Goal: Task Accomplishment & Management: Use online tool/utility

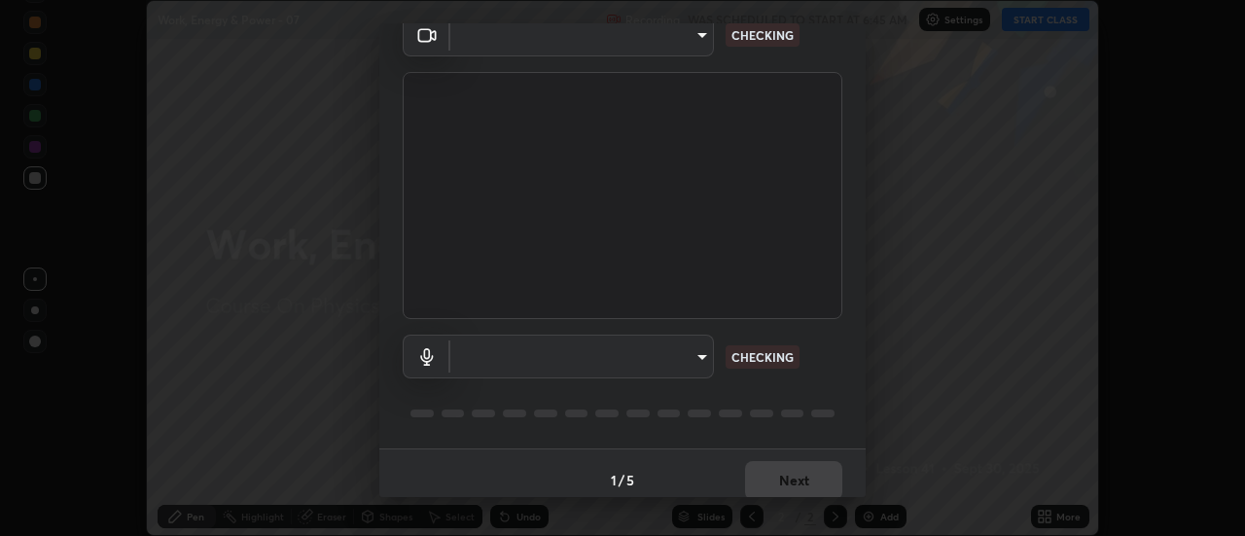
scroll to position [102, 0]
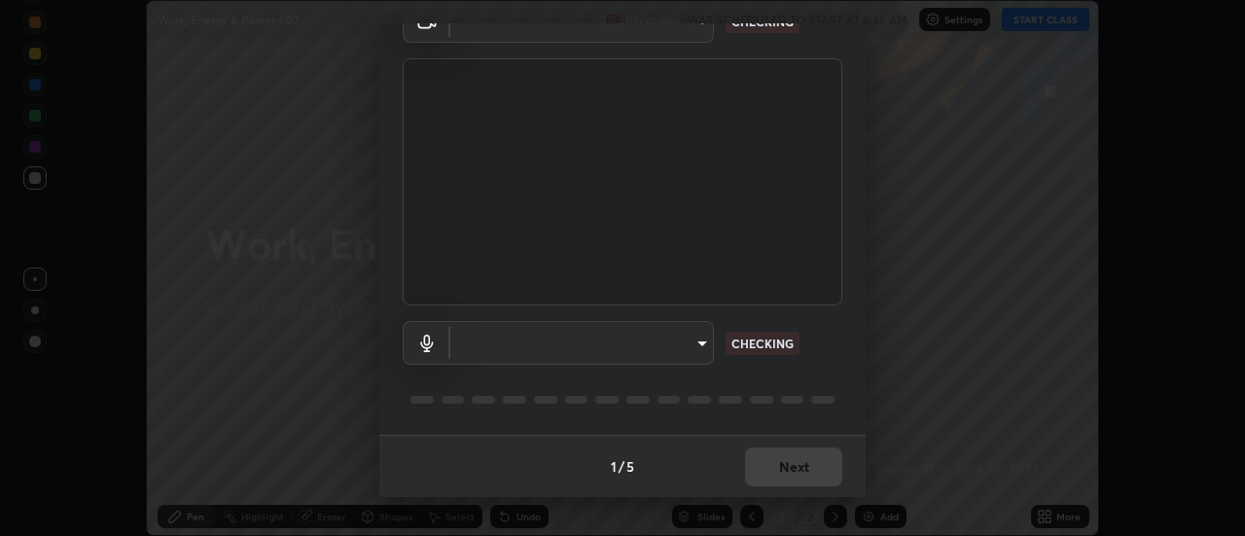
click at [703, 350] on body "Erase all Work, Energy & Power - 07 Recording WAS SCHEDULED TO START AT 6:45 AM…" at bounding box center [622, 268] width 1245 height 536
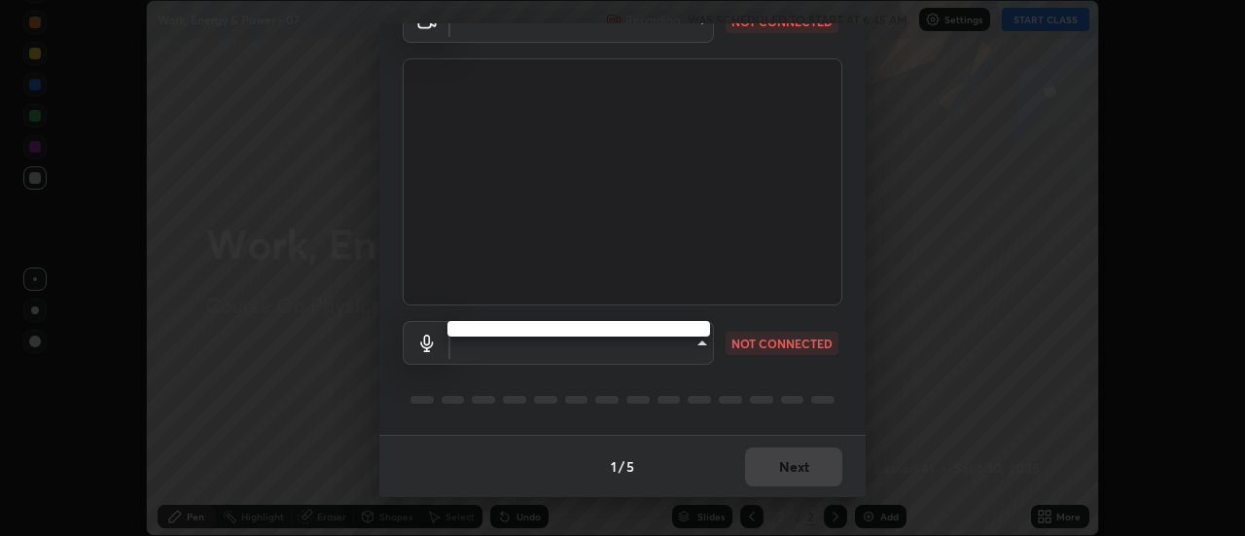
type input "44134bf7a8d99afe64d27264e9a53929b478b2256661848a109f17fa299ca795"
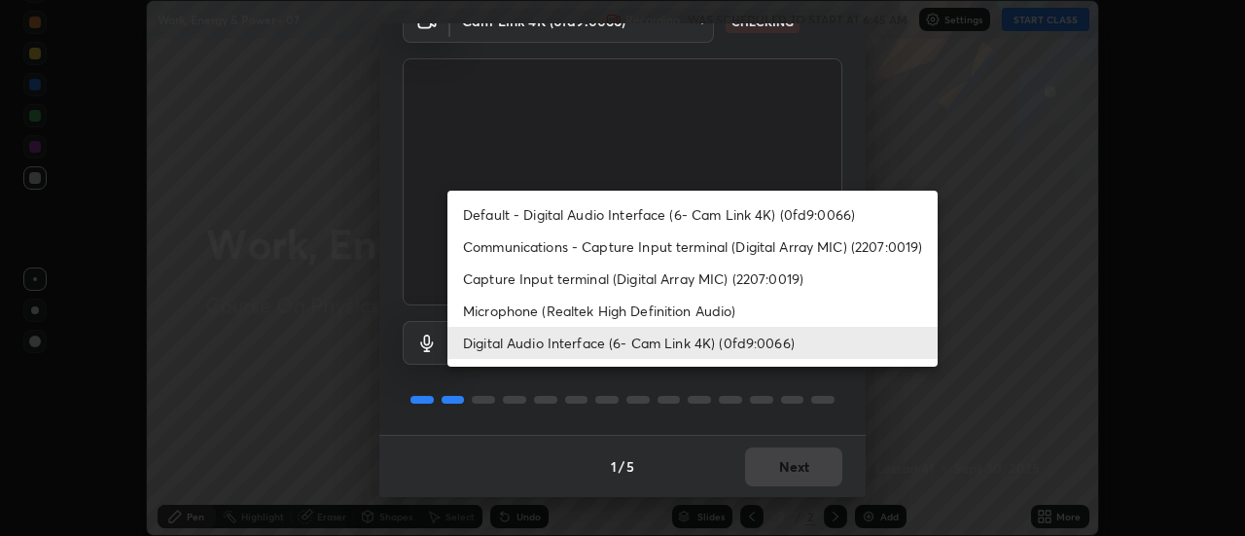
click at [746, 215] on li "Default - Digital Audio Interface (6- Cam Link 4K) (0fd9:0066)" at bounding box center [693, 214] width 490 height 32
type input "default"
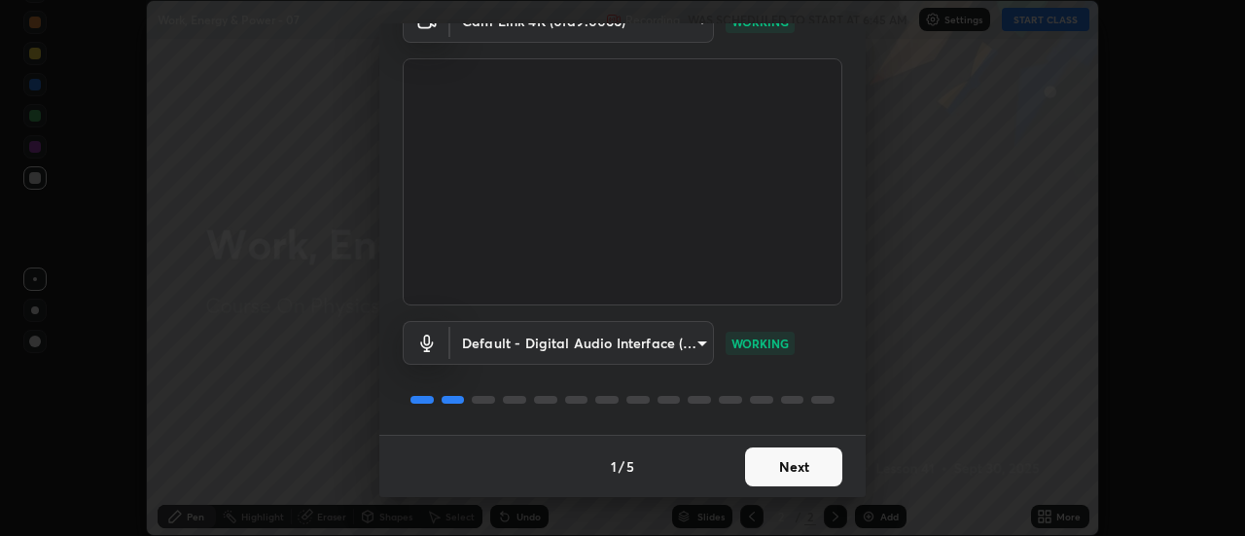
click at [826, 468] on button "Next" at bounding box center [793, 467] width 97 height 39
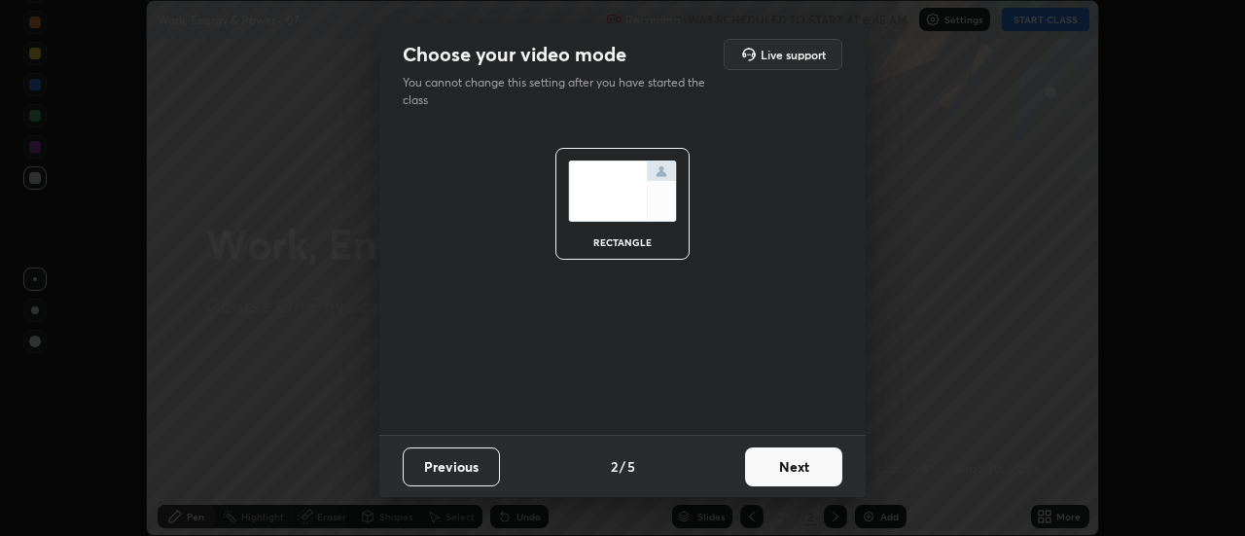
scroll to position [0, 0]
click at [816, 466] on button "Next" at bounding box center [793, 467] width 97 height 39
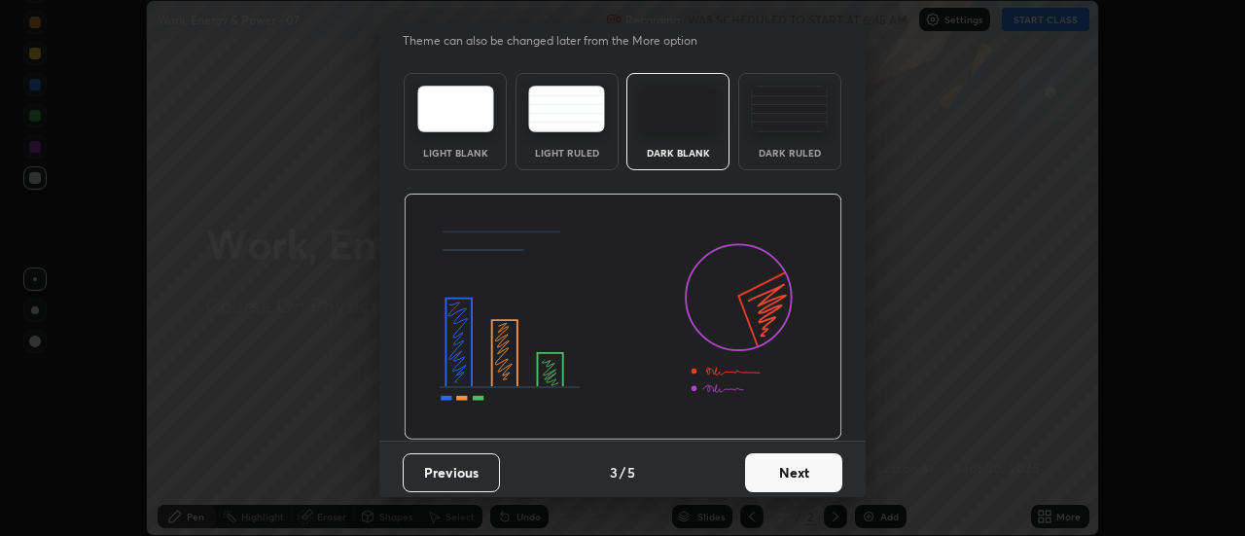
scroll to position [48, 0]
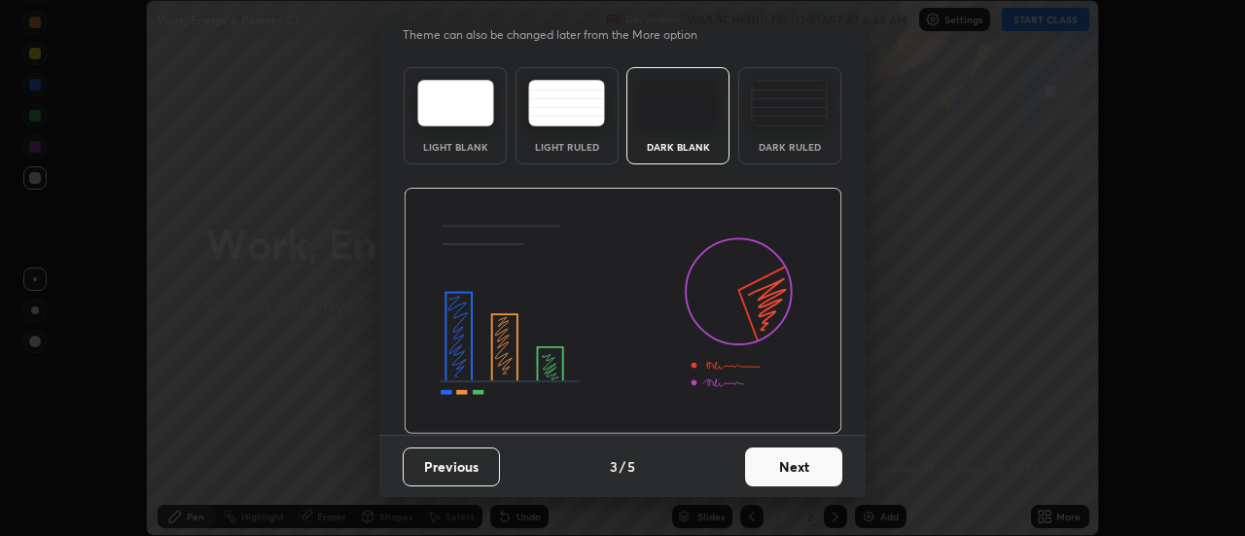
click at [810, 466] on button "Next" at bounding box center [793, 467] width 97 height 39
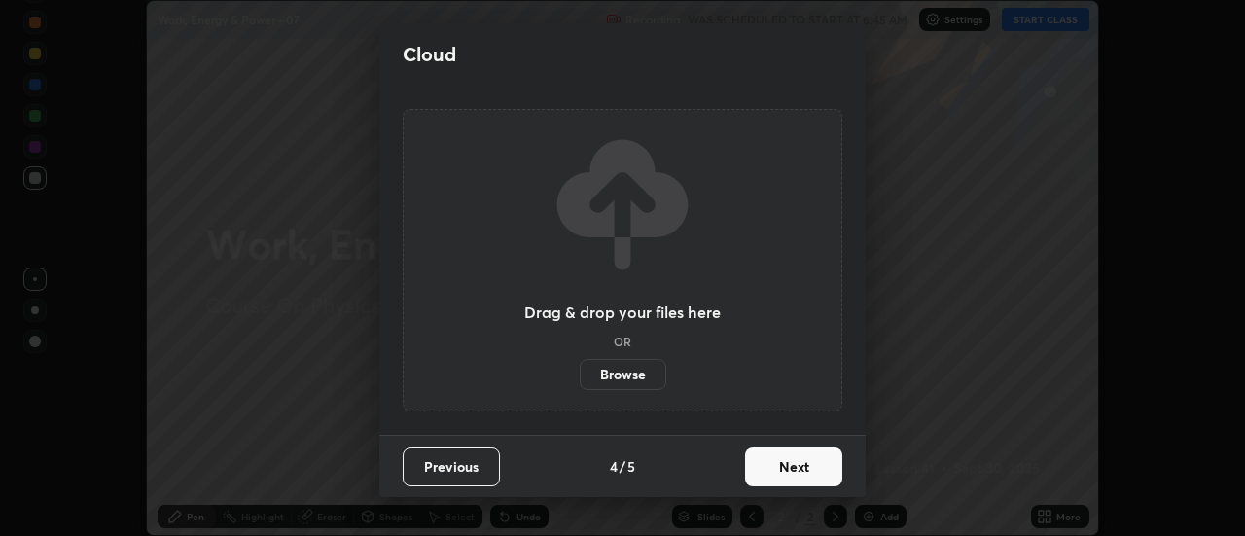
scroll to position [0, 0]
click at [809, 465] on button "Next" at bounding box center [793, 467] width 97 height 39
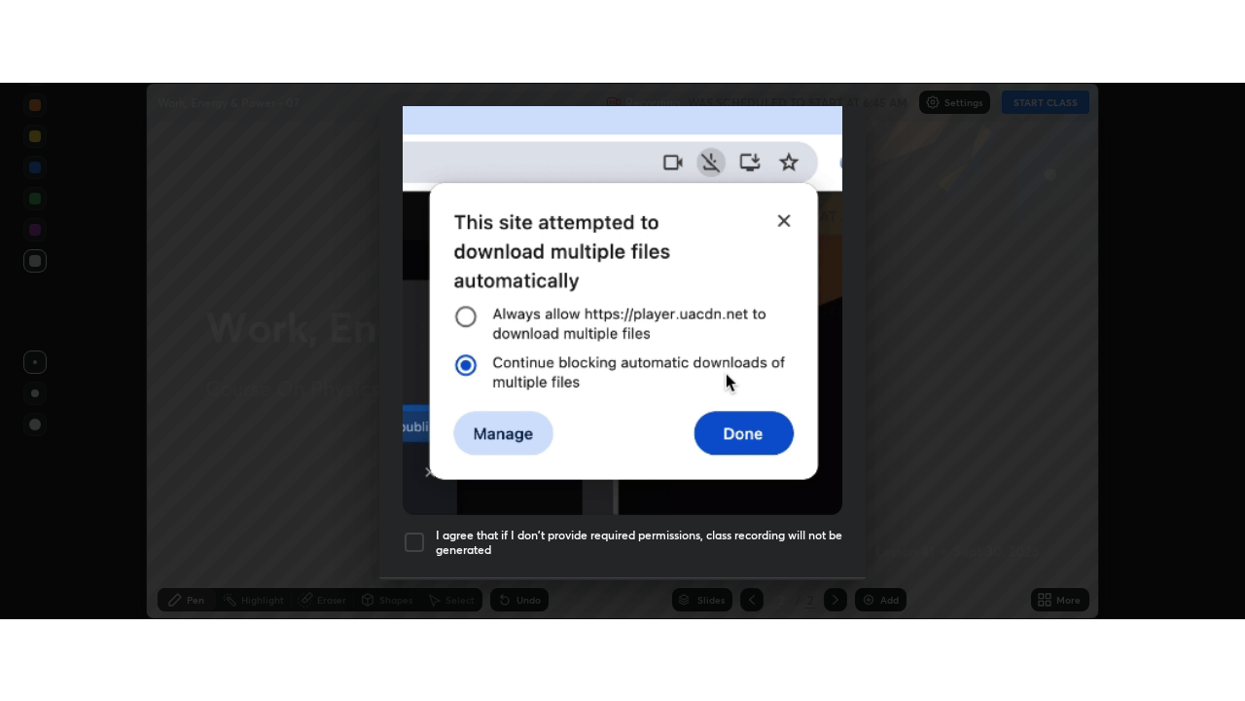
scroll to position [499, 0]
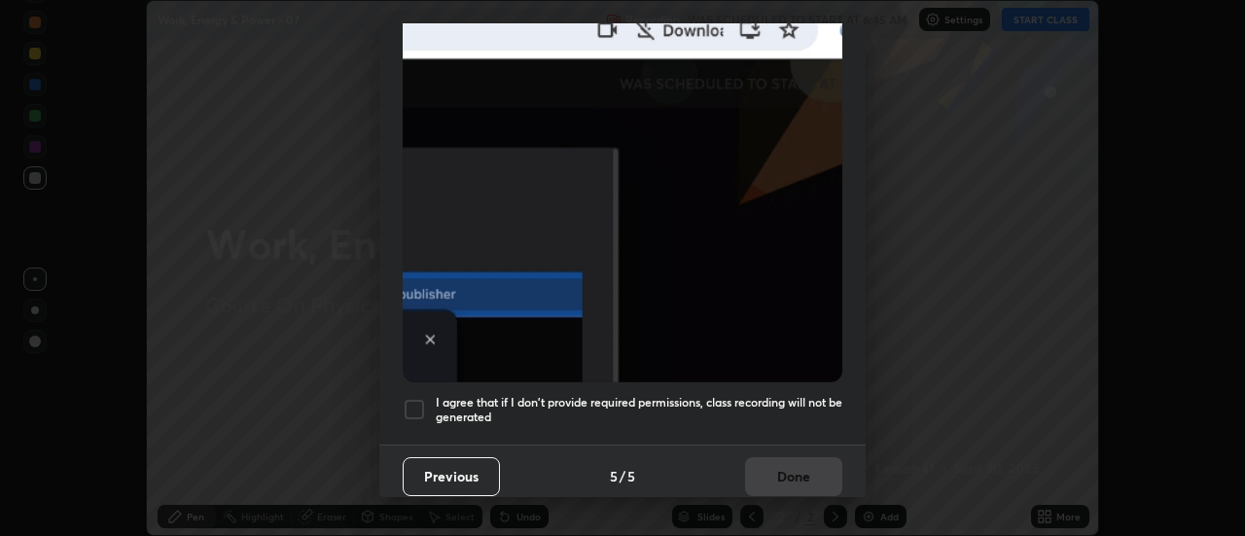
click at [749, 395] on h5 "I agree that if I don't provide required permissions, class recording will not …" at bounding box center [639, 410] width 407 height 30
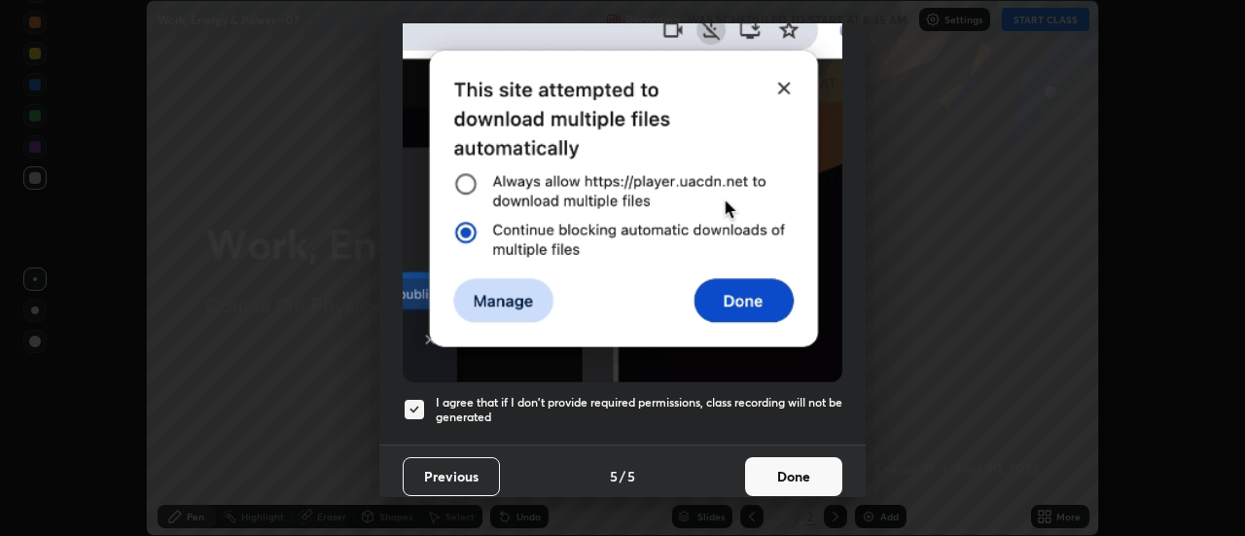
click at [775, 465] on button "Done" at bounding box center [793, 476] width 97 height 39
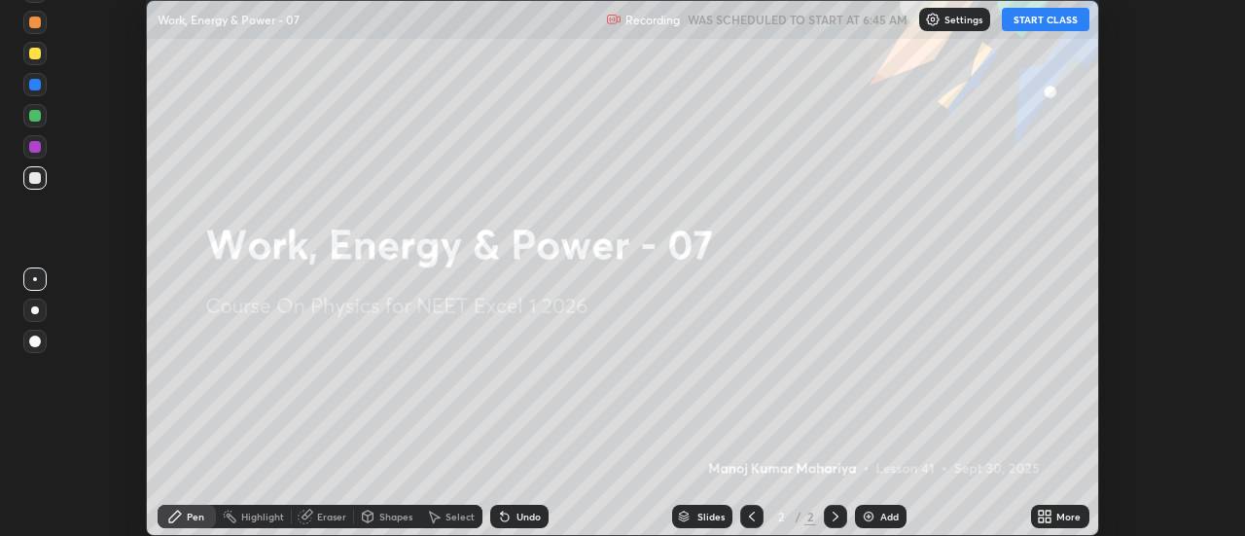
click at [1047, 512] on icon at bounding box center [1049, 513] width 5 height 5
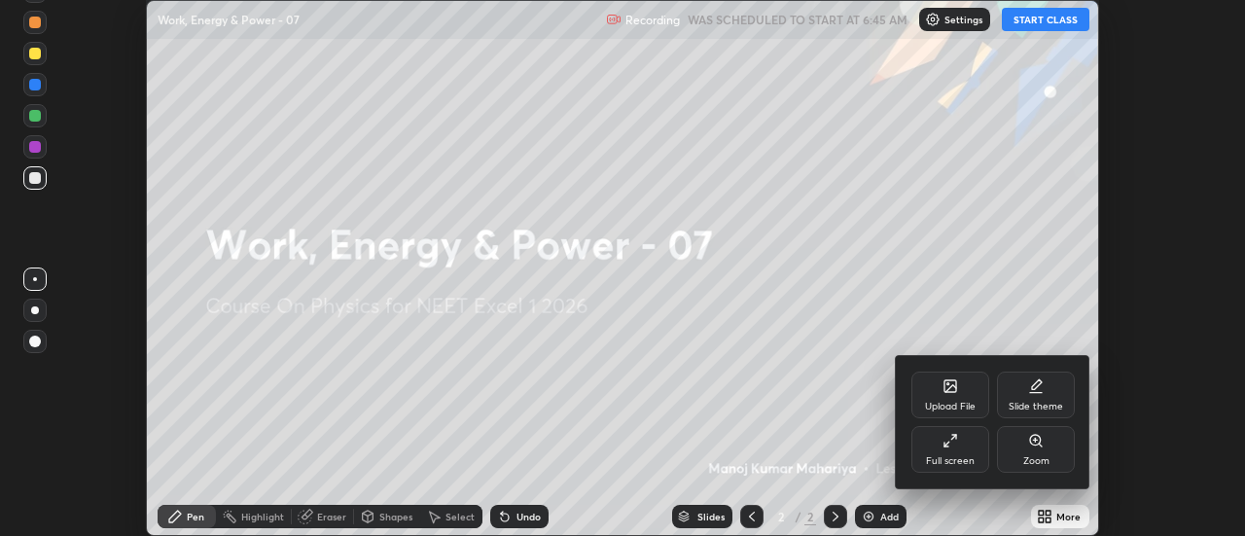
click at [949, 452] on div "Full screen" at bounding box center [951, 449] width 78 height 47
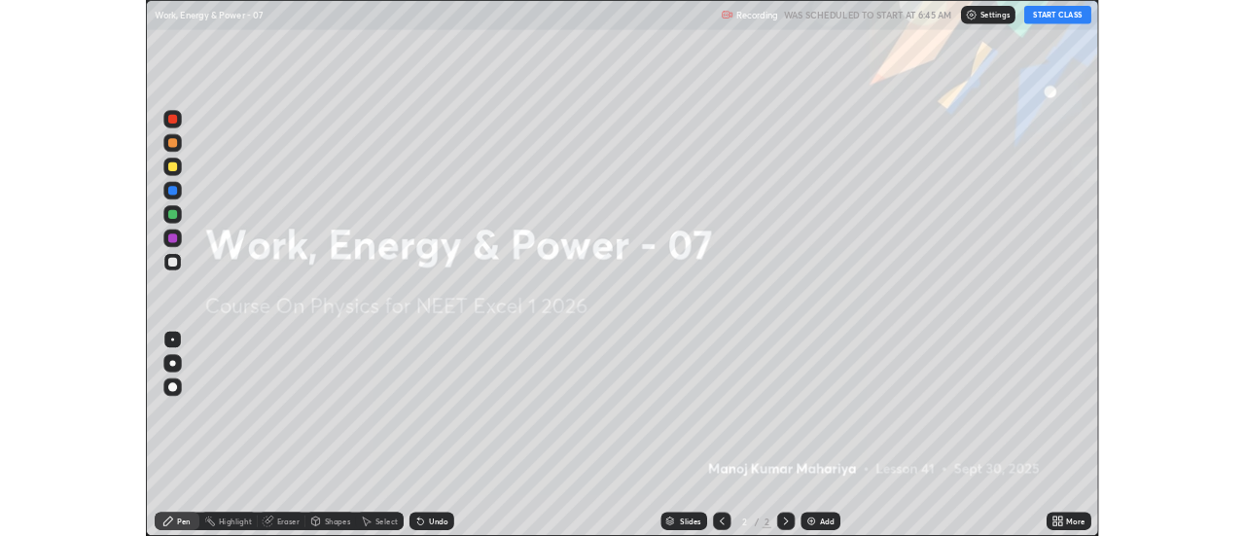
scroll to position [701, 1245]
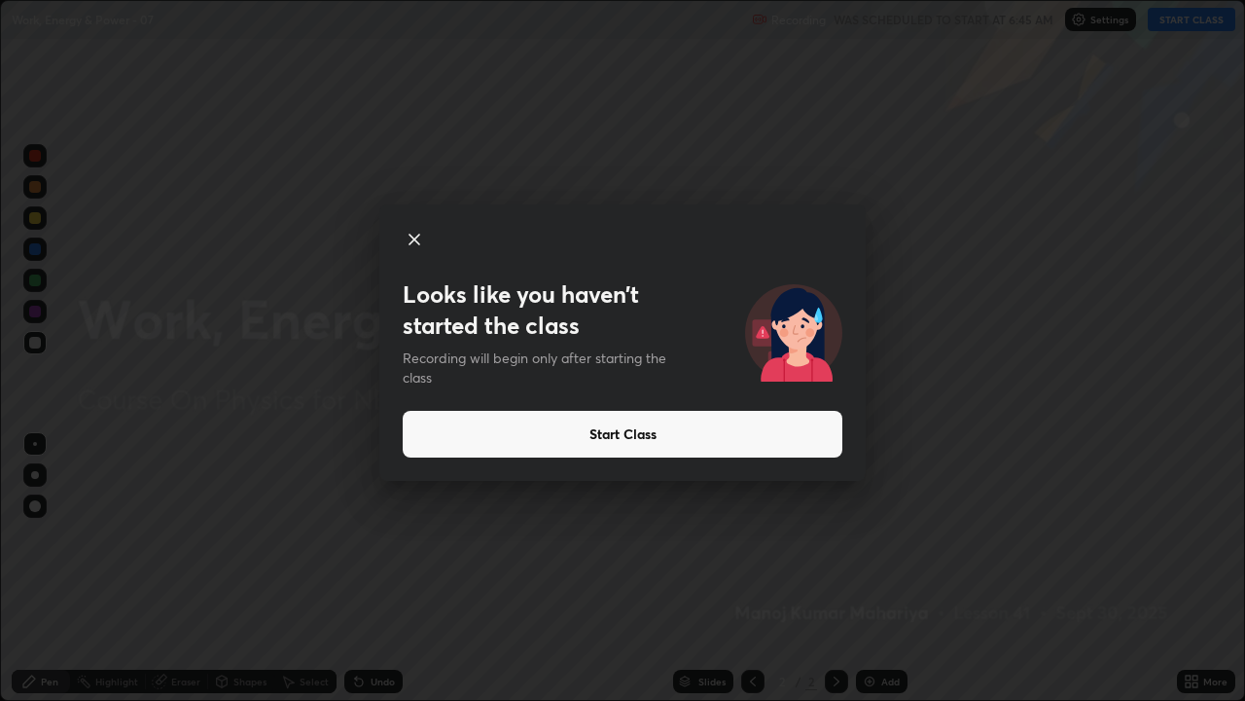
click at [458, 441] on button "Start Class" at bounding box center [623, 434] width 440 height 47
click at [468, 432] on button "Start Class" at bounding box center [623, 434] width 440 height 47
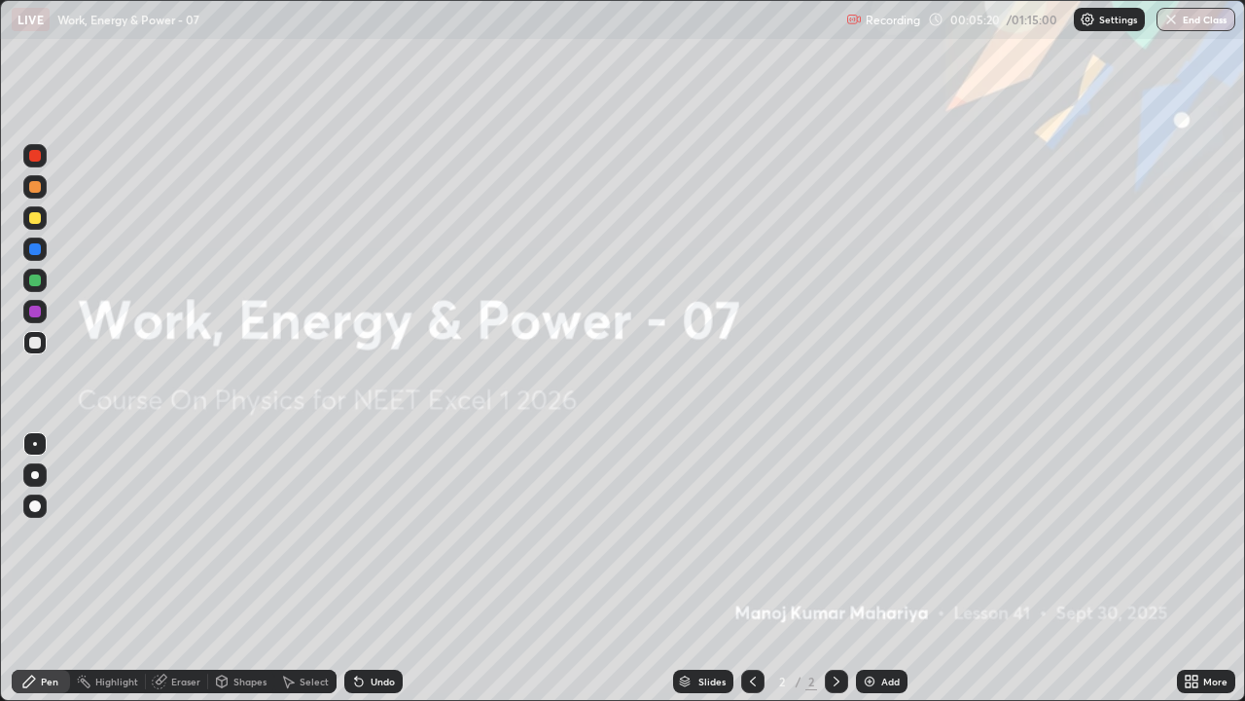
click at [868, 535] on img at bounding box center [870, 681] width 16 height 16
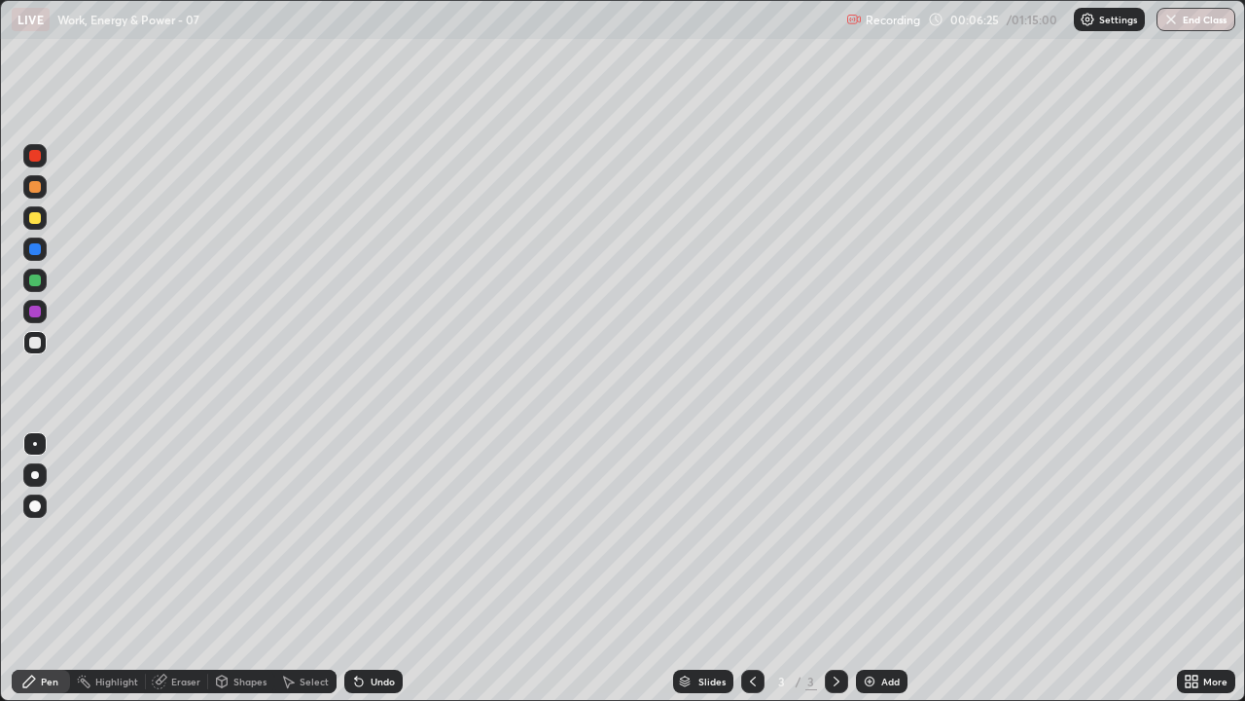
click at [33, 335] on div at bounding box center [34, 342] width 23 height 23
click at [33, 474] on div at bounding box center [35, 475] width 8 height 8
click at [35, 475] on div at bounding box center [35, 475] width 8 height 8
click at [31, 343] on div at bounding box center [35, 343] width 12 height 12
click at [355, 535] on icon at bounding box center [356, 677] width 2 height 2
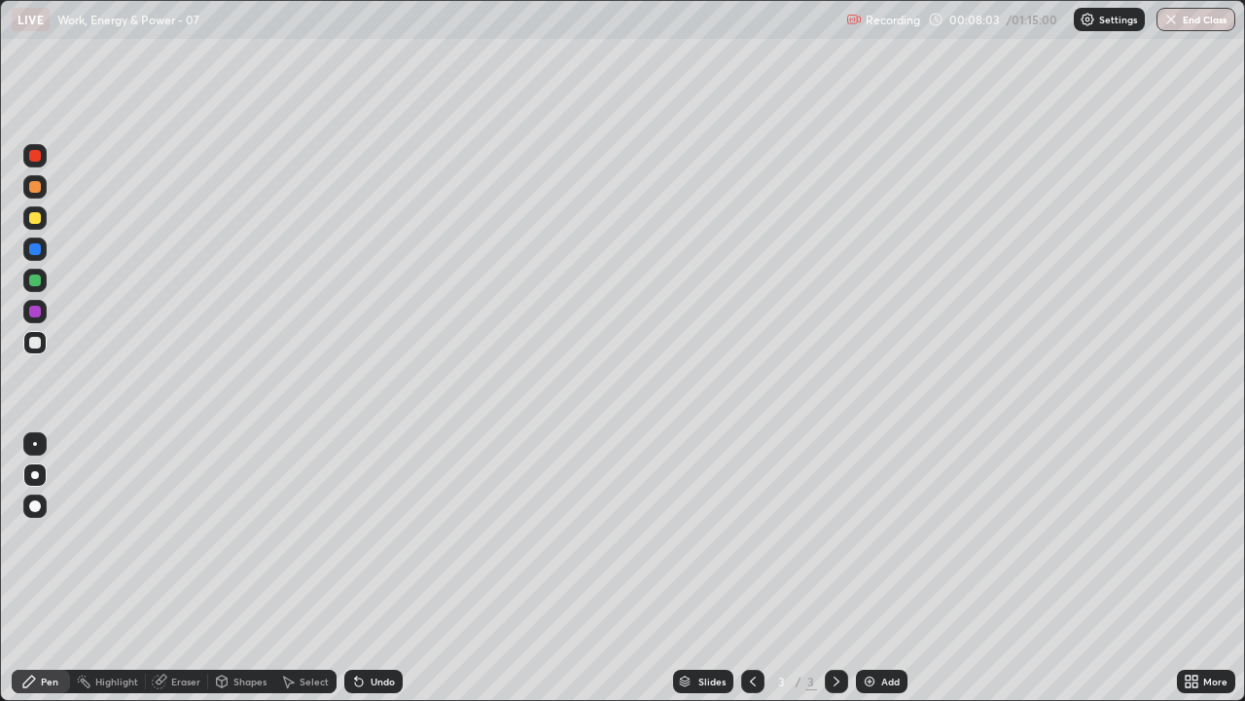
click at [355, 535] on icon at bounding box center [356, 677] width 2 height 2
click at [371, 535] on div "Undo" at bounding box center [383, 681] width 24 height 10
click at [360, 535] on icon at bounding box center [359, 682] width 8 height 8
click at [352, 535] on icon at bounding box center [359, 681] width 16 height 16
click at [356, 535] on icon at bounding box center [359, 682] width 8 height 8
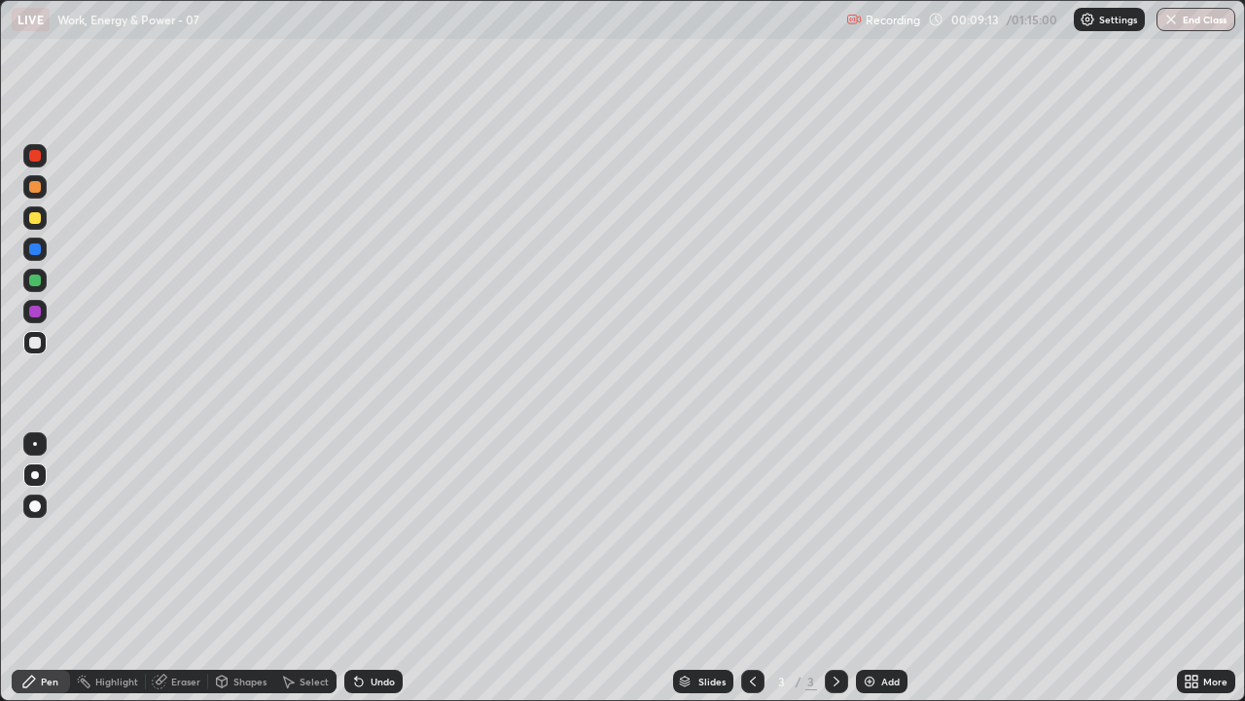
click at [356, 535] on icon at bounding box center [359, 682] width 8 height 8
click at [355, 535] on icon at bounding box center [359, 682] width 8 height 8
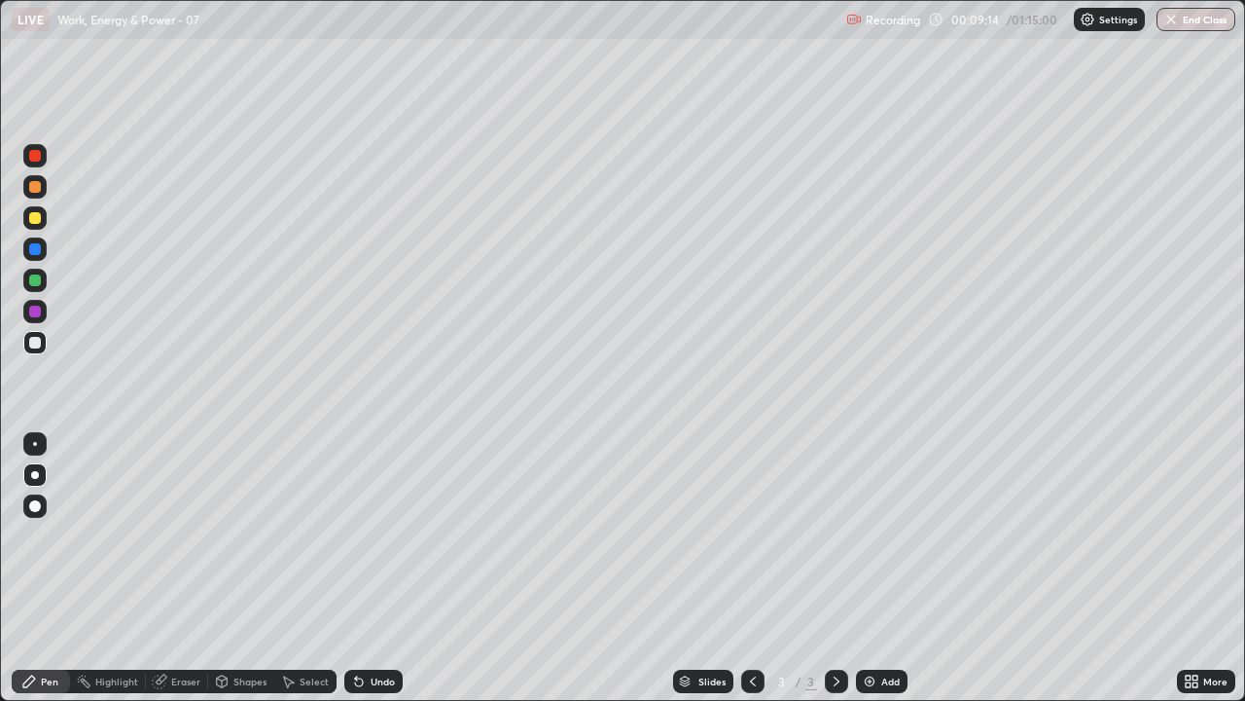
click at [355, 535] on icon at bounding box center [359, 682] width 8 height 8
click at [355, 535] on icon at bounding box center [356, 677] width 2 height 2
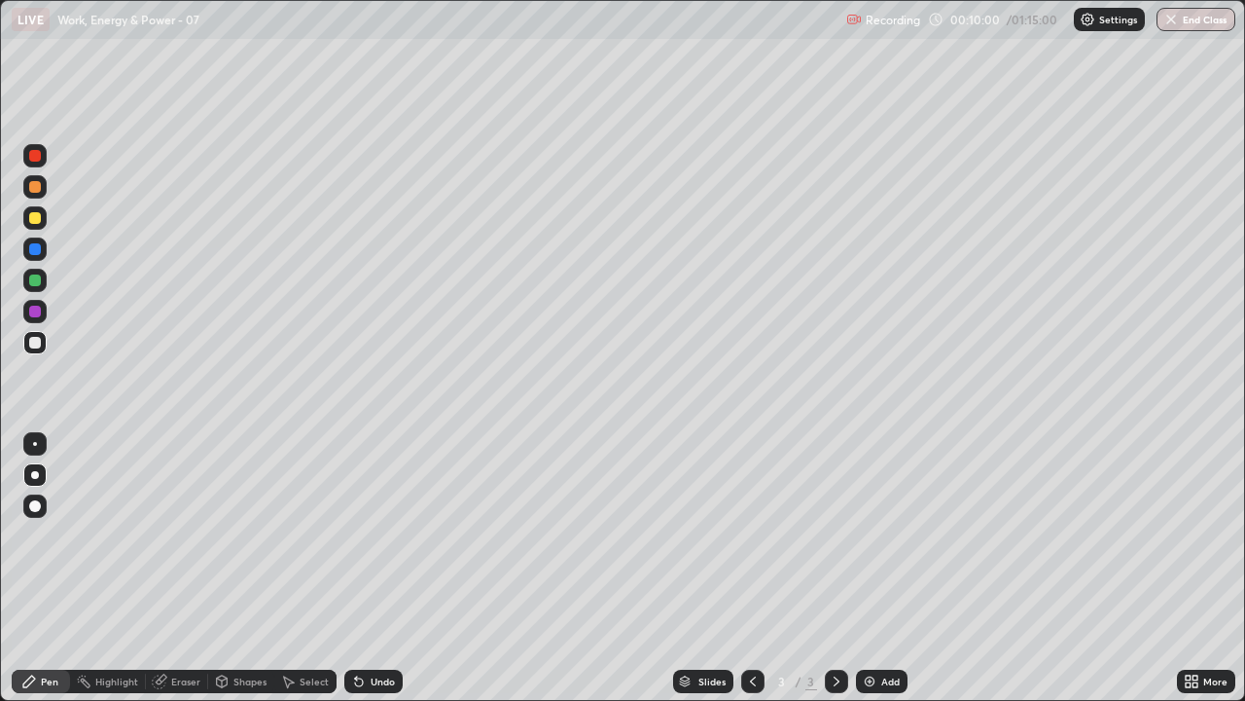
click at [361, 535] on icon at bounding box center [359, 681] width 16 height 16
click at [356, 535] on icon at bounding box center [359, 682] width 8 height 8
click at [358, 535] on icon at bounding box center [359, 682] width 8 height 8
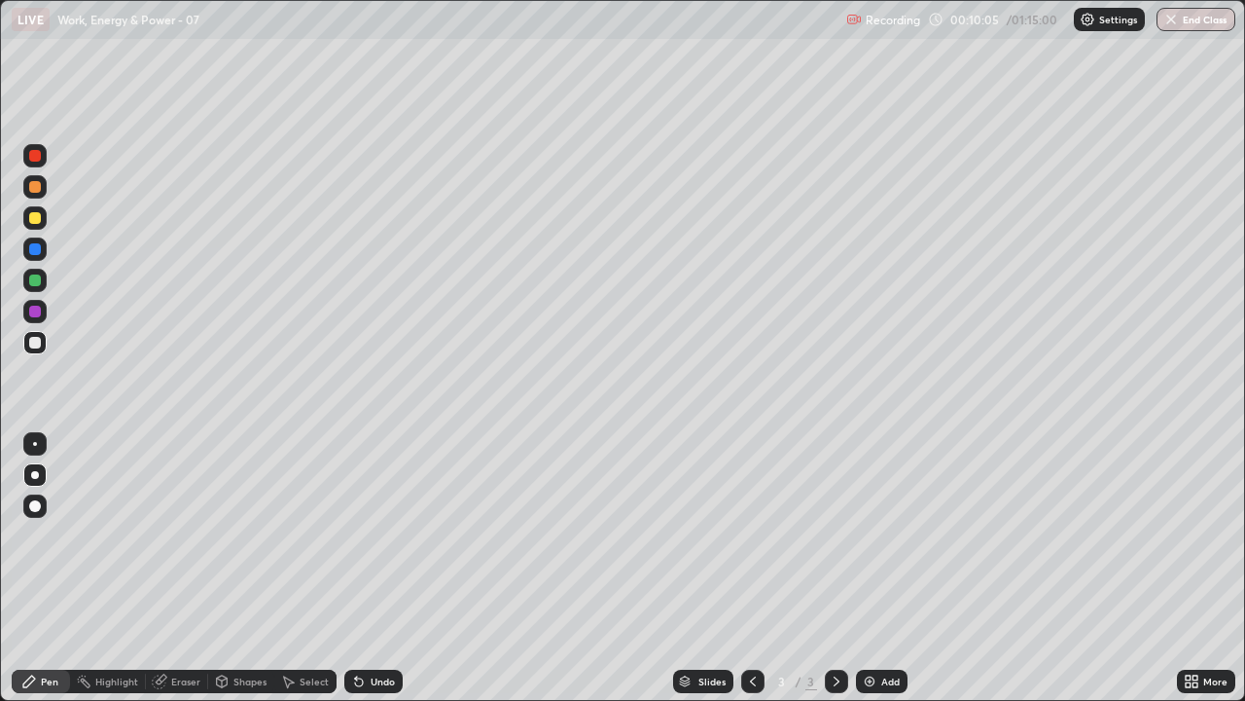
click at [357, 535] on icon at bounding box center [359, 682] width 8 height 8
click at [355, 535] on icon at bounding box center [359, 682] width 8 height 8
click at [361, 535] on icon at bounding box center [359, 681] width 16 height 16
click at [359, 535] on icon at bounding box center [359, 682] width 8 height 8
click at [358, 535] on icon at bounding box center [359, 682] width 8 height 8
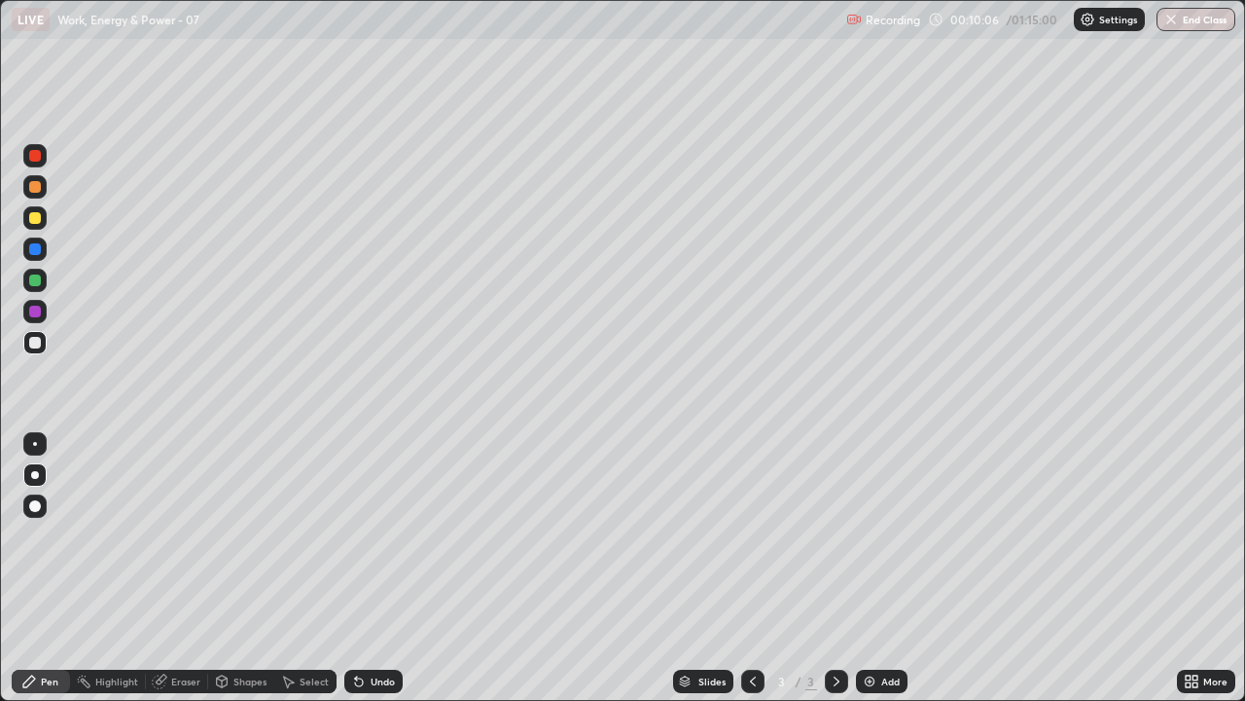
click at [358, 535] on icon at bounding box center [359, 682] width 8 height 8
click at [359, 535] on icon at bounding box center [359, 682] width 8 height 8
click at [355, 535] on icon at bounding box center [359, 682] width 8 height 8
click at [862, 535] on img at bounding box center [870, 681] width 16 height 16
click at [36, 344] on div at bounding box center [35, 343] width 12 height 12
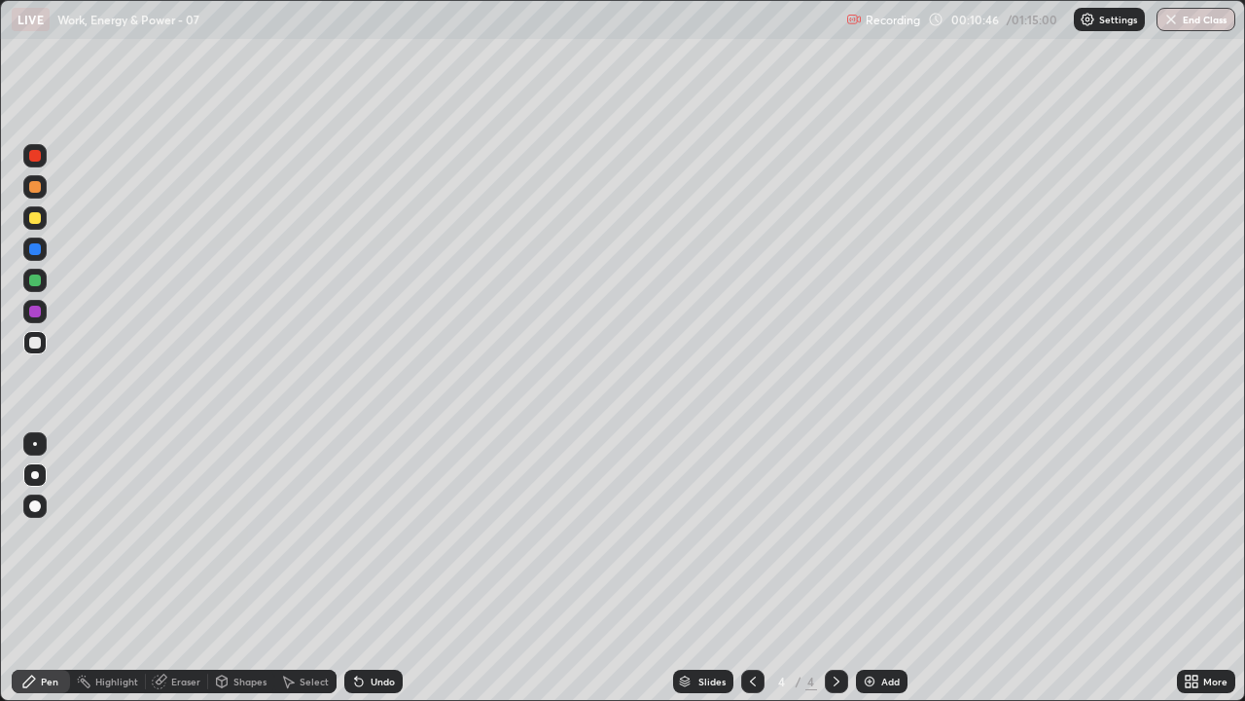
click at [36, 219] on div at bounding box center [35, 218] width 12 height 12
click at [35, 158] on div at bounding box center [35, 156] width 12 height 12
click at [39, 339] on div at bounding box center [35, 343] width 12 height 12
click at [364, 535] on div "Undo" at bounding box center [373, 680] width 58 height 23
click at [33, 343] on div at bounding box center [35, 343] width 12 height 12
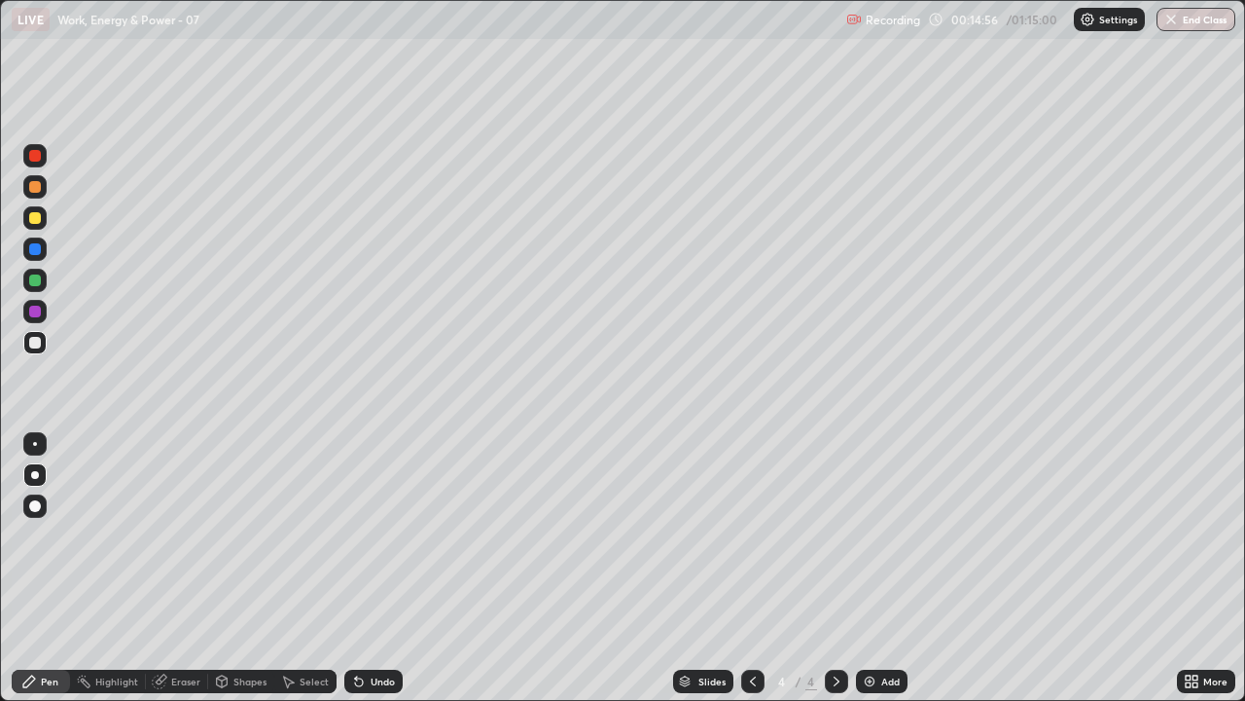
click at [871, 535] on img at bounding box center [870, 681] width 16 height 16
click at [36, 218] on div at bounding box center [35, 218] width 12 height 12
click at [356, 535] on icon at bounding box center [359, 682] width 8 height 8
click at [31, 345] on div at bounding box center [35, 343] width 12 height 12
click at [355, 535] on icon at bounding box center [359, 682] width 8 height 8
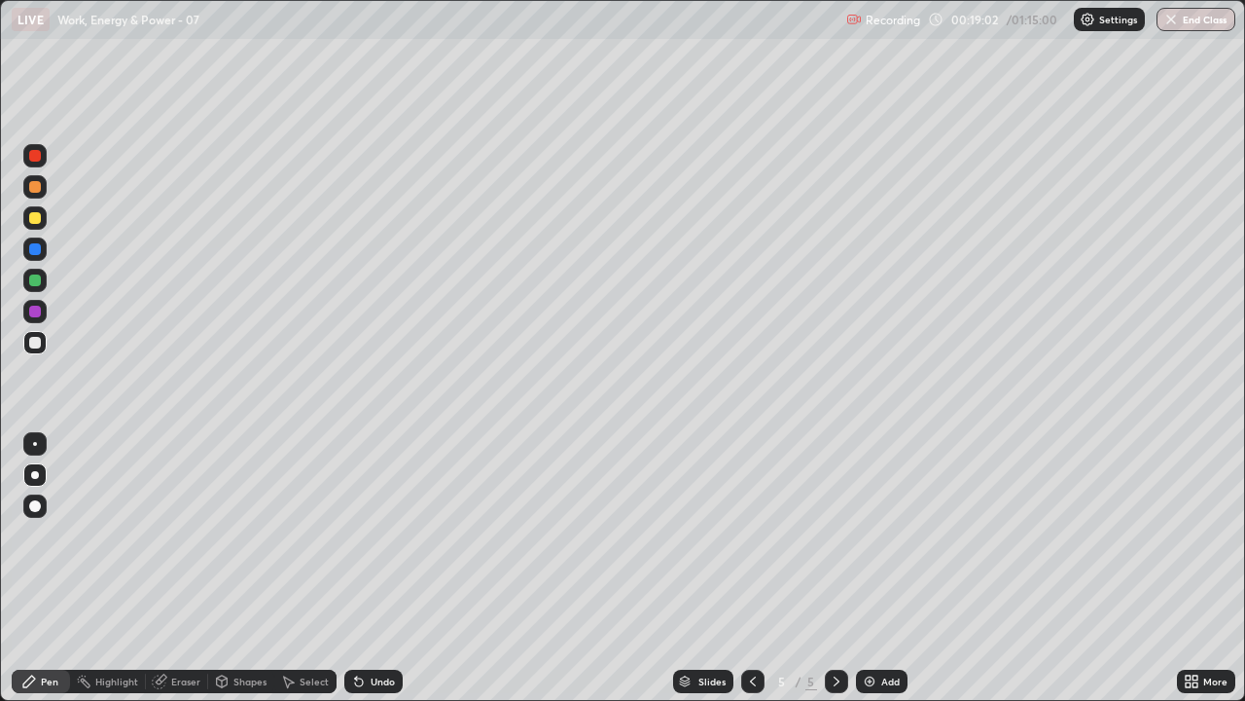
click at [866, 535] on img at bounding box center [870, 681] width 16 height 16
click at [882, 535] on div "Add" at bounding box center [891, 681] width 18 height 10
click at [355, 535] on icon at bounding box center [359, 682] width 8 height 8
click at [356, 535] on icon at bounding box center [359, 682] width 8 height 8
click at [359, 535] on icon at bounding box center [359, 682] width 8 height 8
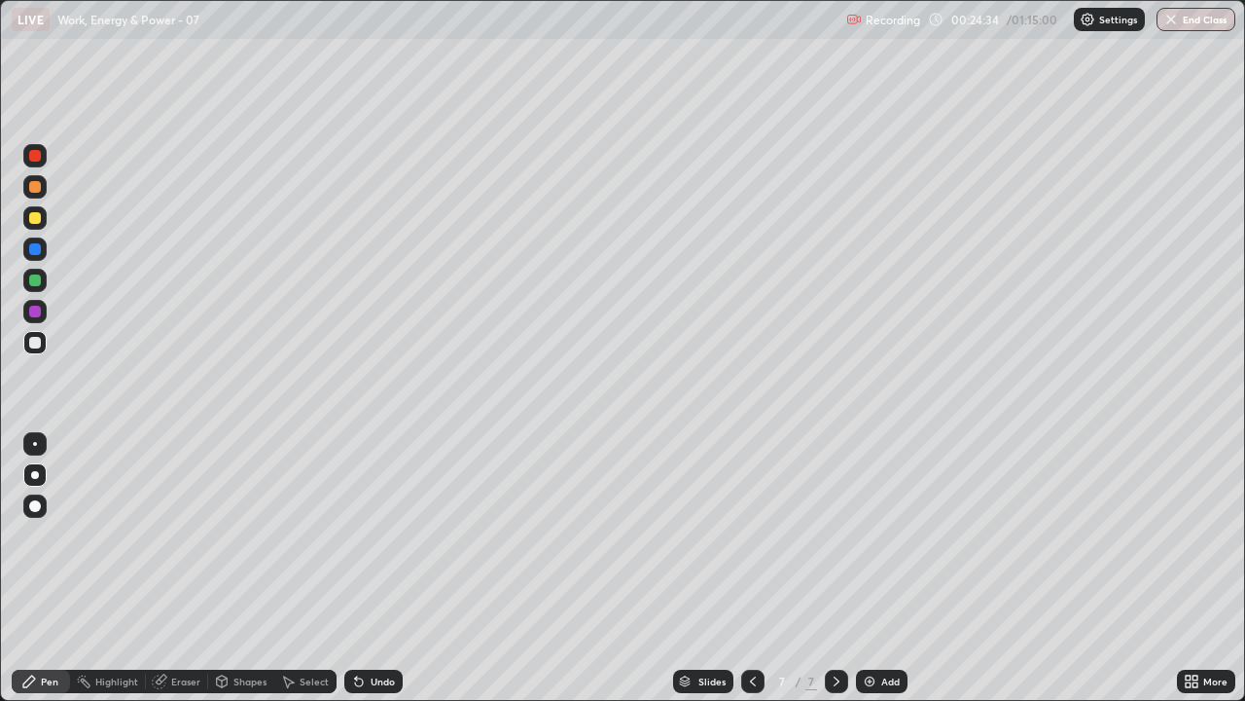
click at [366, 535] on div "Undo" at bounding box center [373, 680] width 58 height 23
click at [760, 535] on div at bounding box center [752, 680] width 23 height 23
click at [751, 535] on div at bounding box center [752, 680] width 23 height 23
click at [752, 535] on icon at bounding box center [753, 681] width 16 height 16
click at [750, 535] on div at bounding box center [752, 680] width 23 height 23
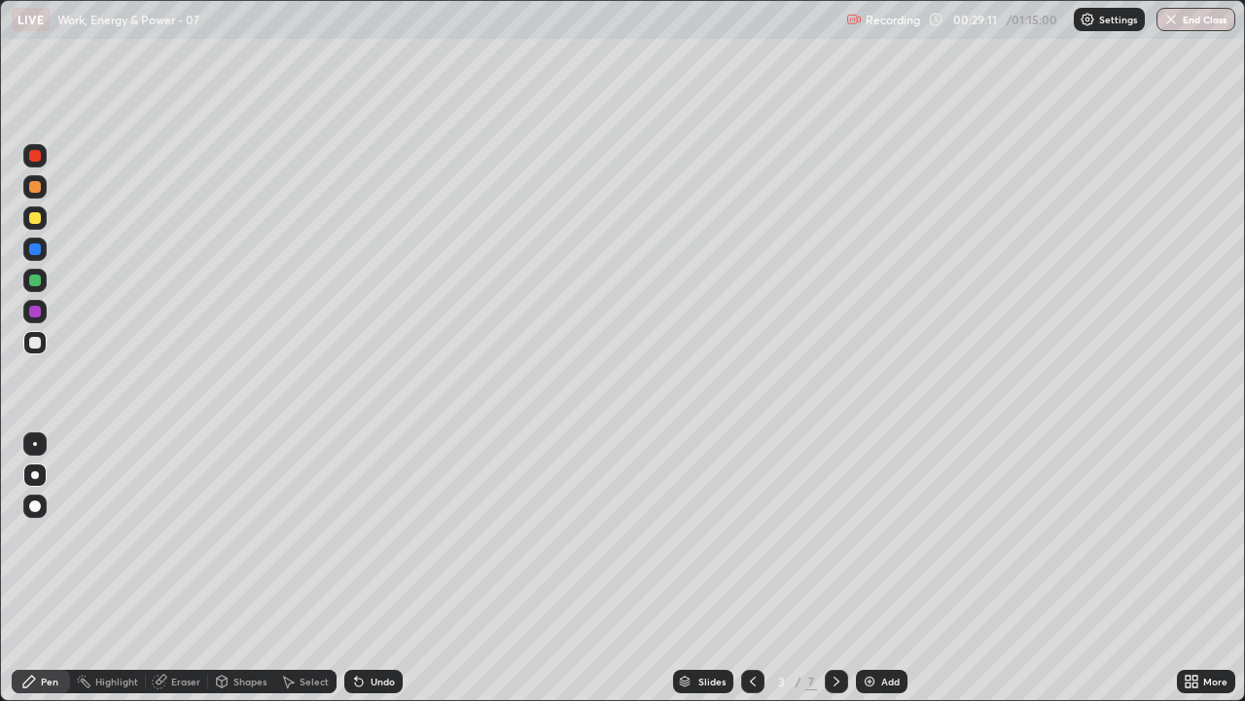
click at [835, 535] on icon at bounding box center [837, 681] width 16 height 16
click at [30, 343] on div at bounding box center [35, 343] width 12 height 12
click at [834, 535] on icon at bounding box center [837, 681] width 16 height 16
click at [836, 535] on icon at bounding box center [837, 681] width 6 height 10
click at [750, 535] on icon at bounding box center [753, 681] width 16 height 16
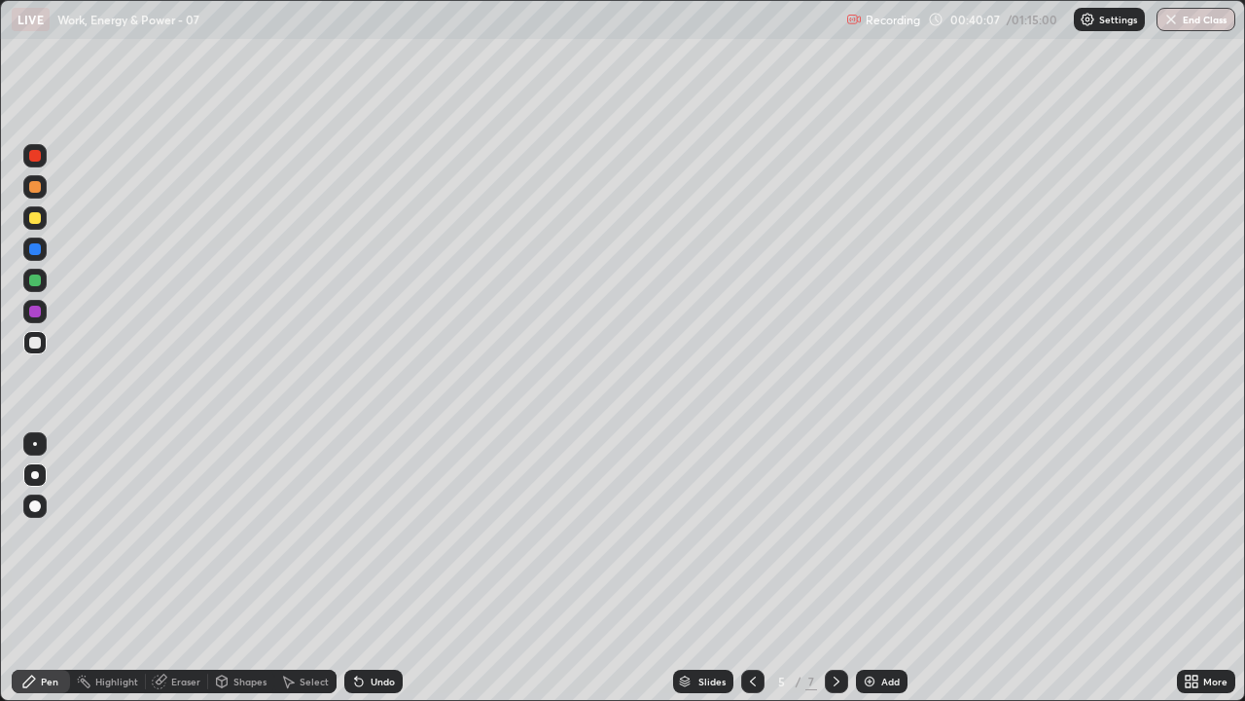
click at [835, 535] on icon at bounding box center [837, 681] width 16 height 16
click at [837, 535] on icon at bounding box center [837, 681] width 6 height 10
click at [874, 535] on img at bounding box center [870, 681] width 16 height 16
click at [33, 472] on div at bounding box center [35, 475] width 8 height 8
click at [37, 340] on div at bounding box center [35, 343] width 12 height 12
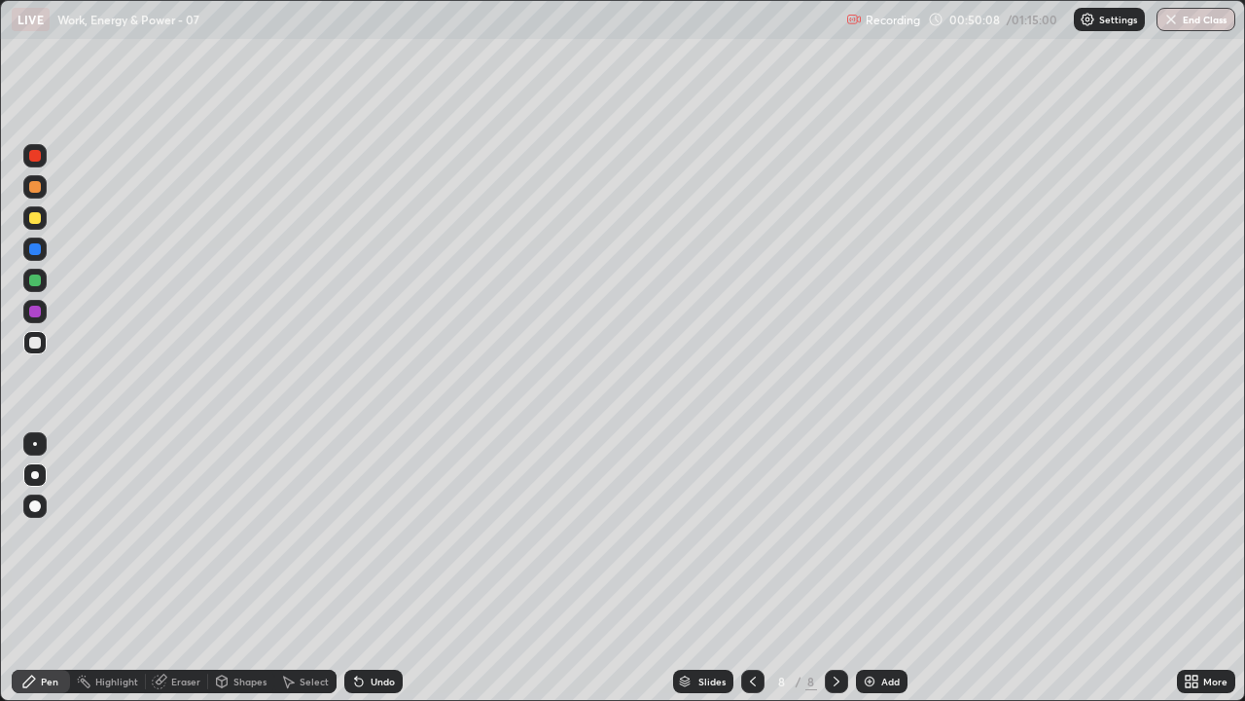
click at [355, 535] on icon at bounding box center [359, 682] width 8 height 8
click at [356, 535] on icon at bounding box center [359, 682] width 8 height 8
click at [39, 217] on div at bounding box center [35, 218] width 12 height 12
click at [31, 346] on div at bounding box center [35, 343] width 12 height 12
click at [351, 535] on icon at bounding box center [359, 681] width 16 height 16
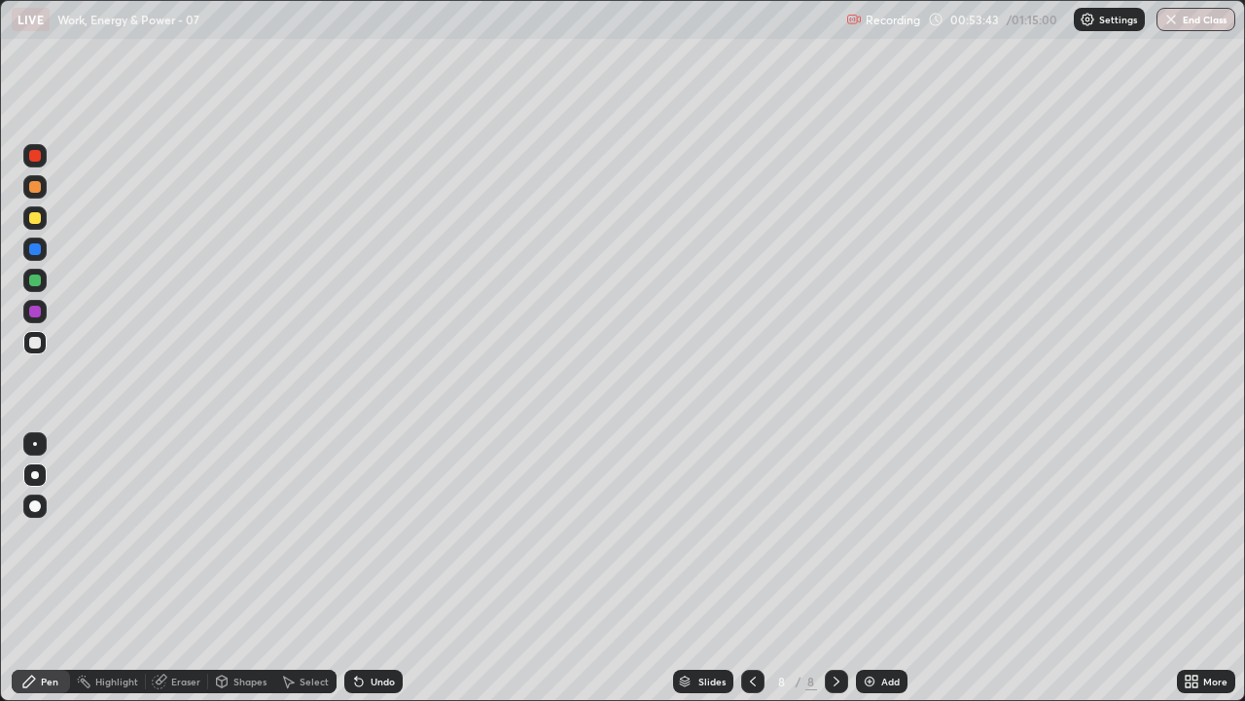
click at [358, 535] on icon at bounding box center [359, 682] width 8 height 8
click at [356, 535] on icon at bounding box center [359, 682] width 8 height 8
click at [366, 535] on div "Undo" at bounding box center [373, 680] width 58 height 23
click at [355, 535] on icon at bounding box center [356, 677] width 2 height 2
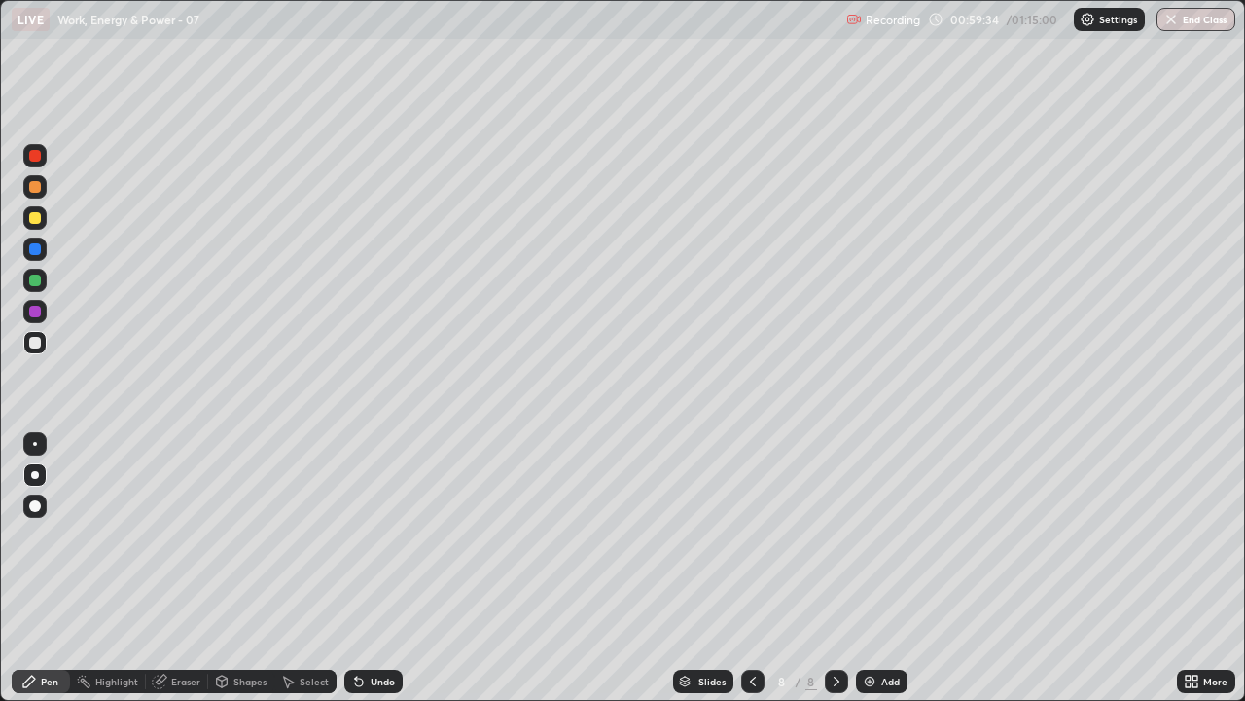
click at [867, 535] on img at bounding box center [870, 681] width 16 height 16
click at [36, 343] on div at bounding box center [35, 343] width 12 height 12
click at [35, 341] on div at bounding box center [35, 343] width 12 height 12
click at [32, 343] on div at bounding box center [35, 343] width 12 height 12
click at [37, 222] on div at bounding box center [35, 218] width 12 height 12
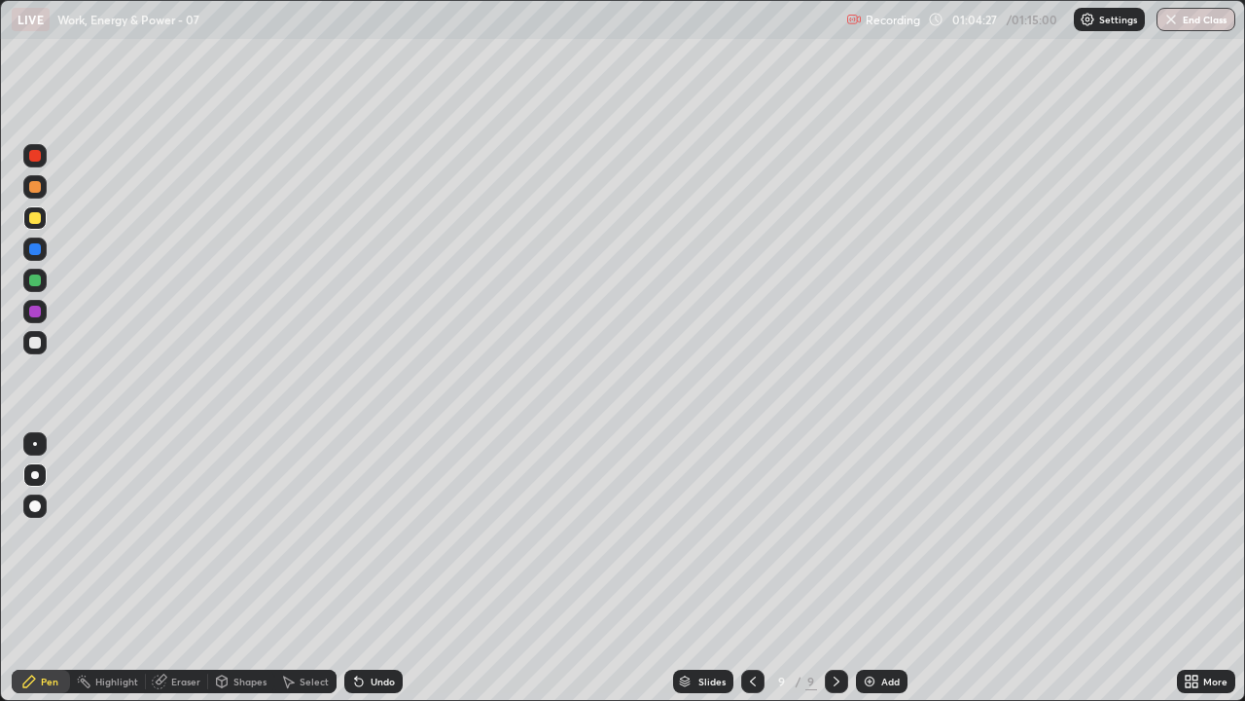
click at [878, 535] on div "Add" at bounding box center [882, 680] width 52 height 23
click at [38, 344] on div at bounding box center [35, 343] width 12 height 12
click at [36, 340] on div at bounding box center [35, 343] width 12 height 12
click at [41, 163] on div at bounding box center [34, 155] width 23 height 23
click at [359, 535] on icon at bounding box center [359, 682] width 8 height 8
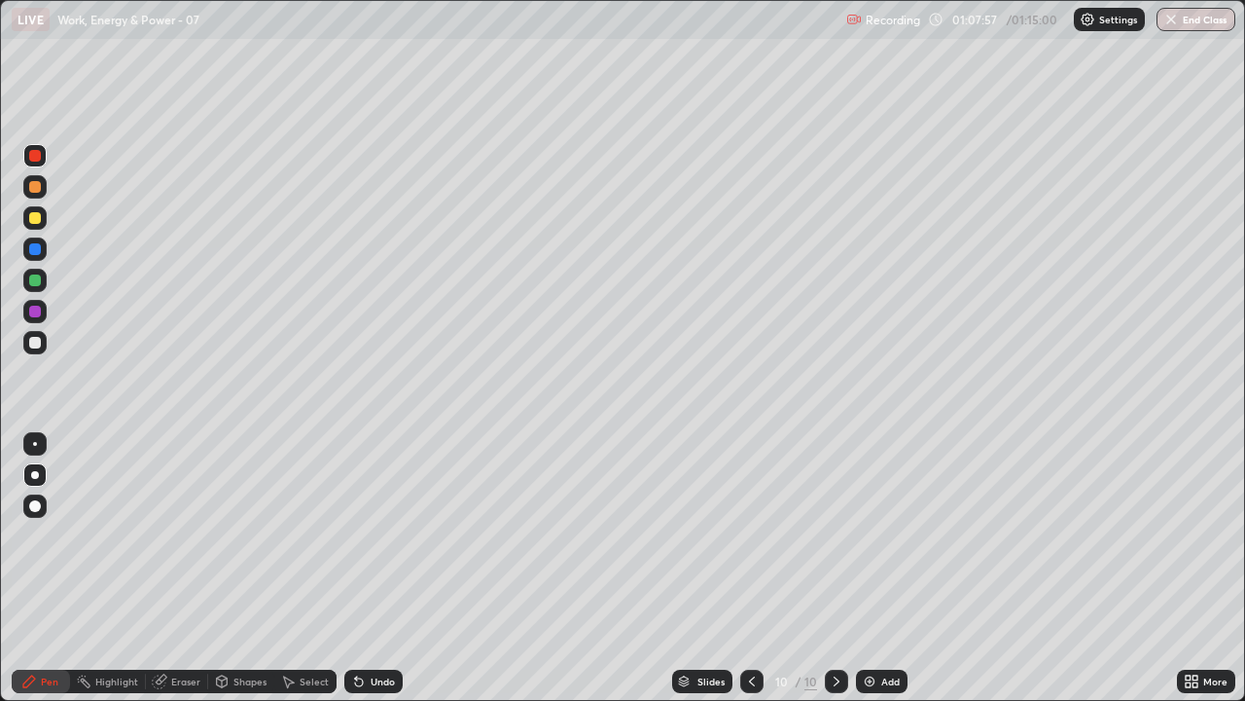
click at [362, 535] on icon at bounding box center [359, 681] width 16 height 16
click at [356, 535] on icon at bounding box center [359, 682] width 8 height 8
click at [355, 535] on icon at bounding box center [359, 682] width 8 height 8
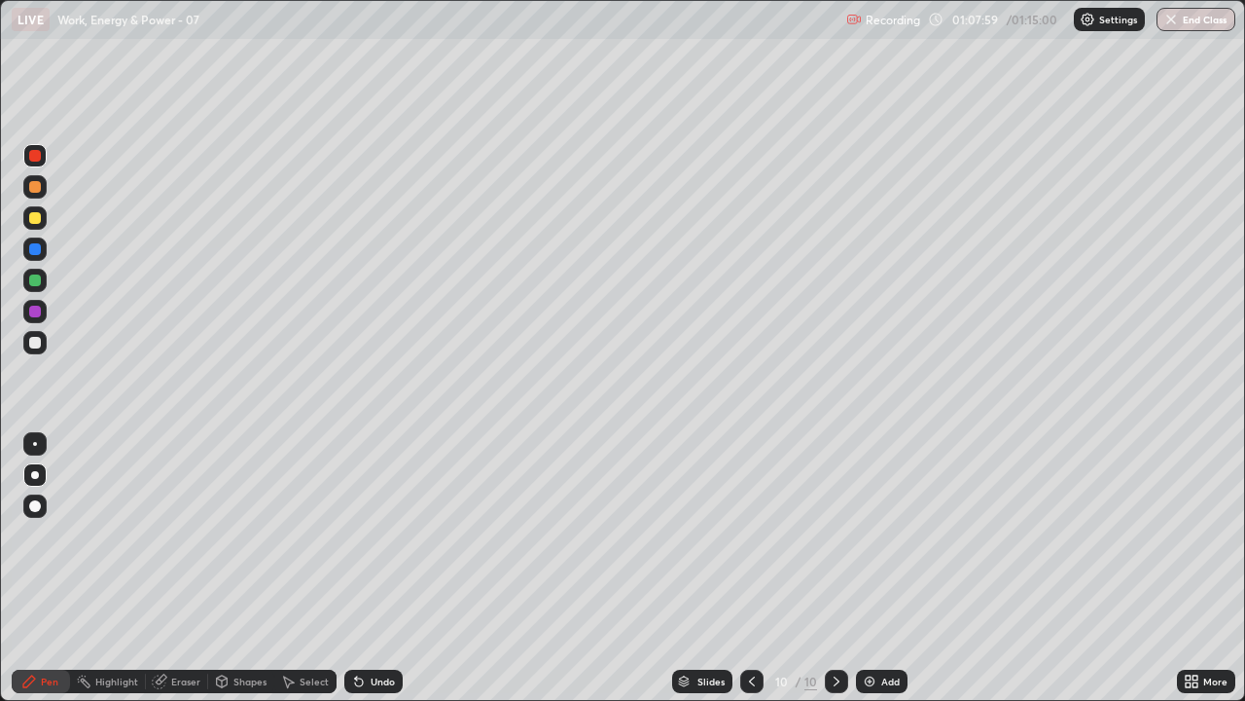
click at [355, 535] on icon at bounding box center [359, 682] width 8 height 8
click at [356, 535] on icon at bounding box center [359, 682] width 8 height 8
click at [351, 535] on icon at bounding box center [359, 681] width 16 height 16
click at [355, 535] on icon at bounding box center [359, 682] width 8 height 8
click at [750, 535] on icon at bounding box center [752, 681] width 16 height 16
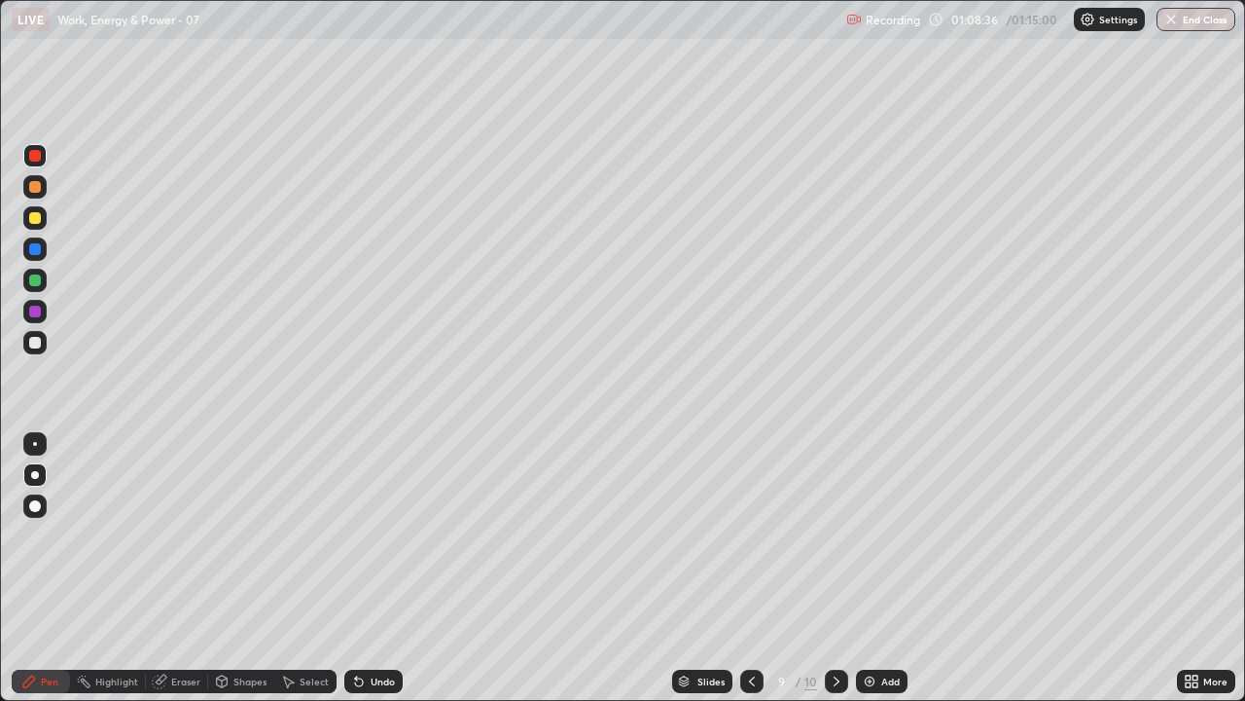
click at [835, 535] on icon at bounding box center [837, 681] width 16 height 16
click at [1189, 18] on button "End Class" at bounding box center [1197, 19] width 77 height 23
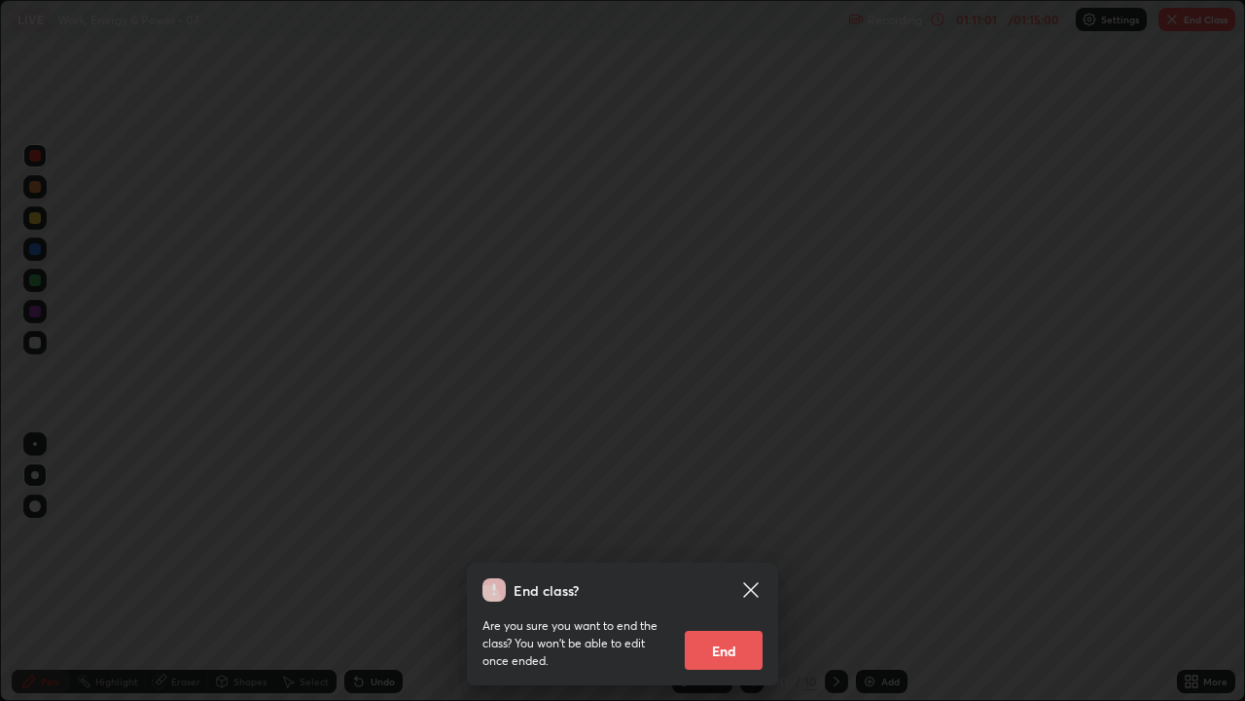
click at [730, 535] on button "End" at bounding box center [724, 650] width 78 height 39
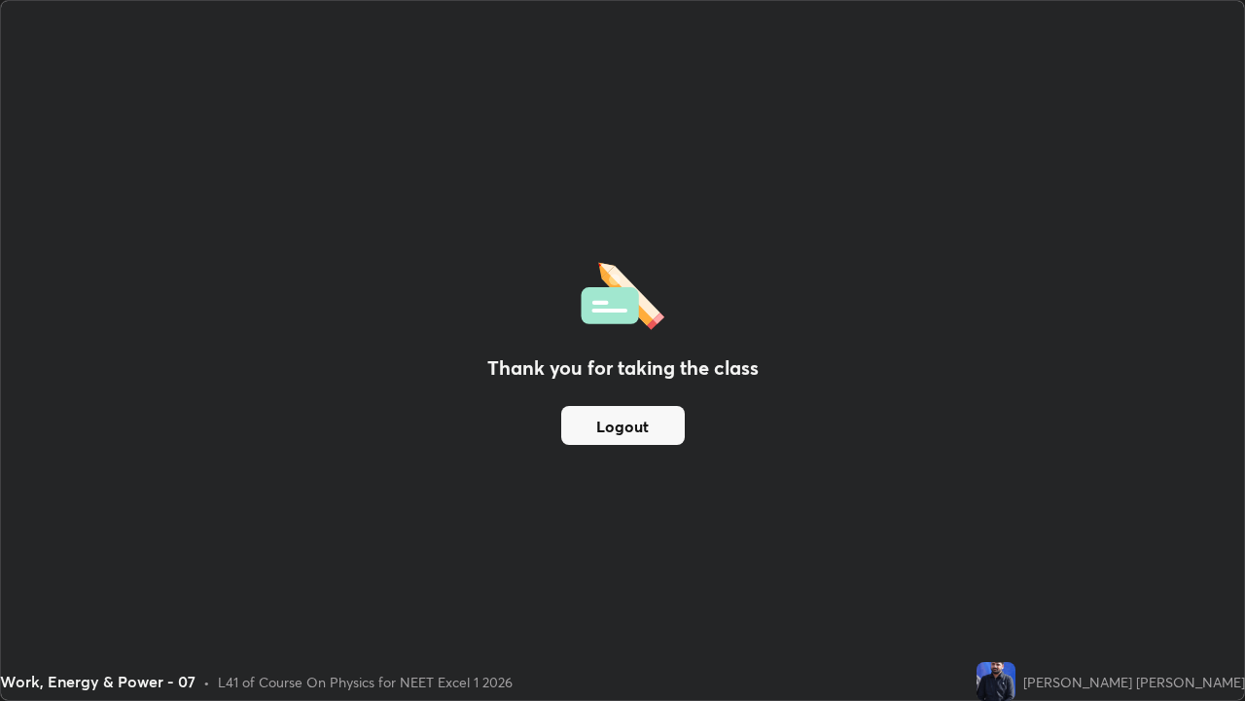
click at [647, 425] on button "Logout" at bounding box center [623, 425] width 124 height 39
click at [648, 419] on button "Logout" at bounding box center [623, 425] width 124 height 39
click at [647, 415] on button "Logout" at bounding box center [623, 425] width 124 height 39
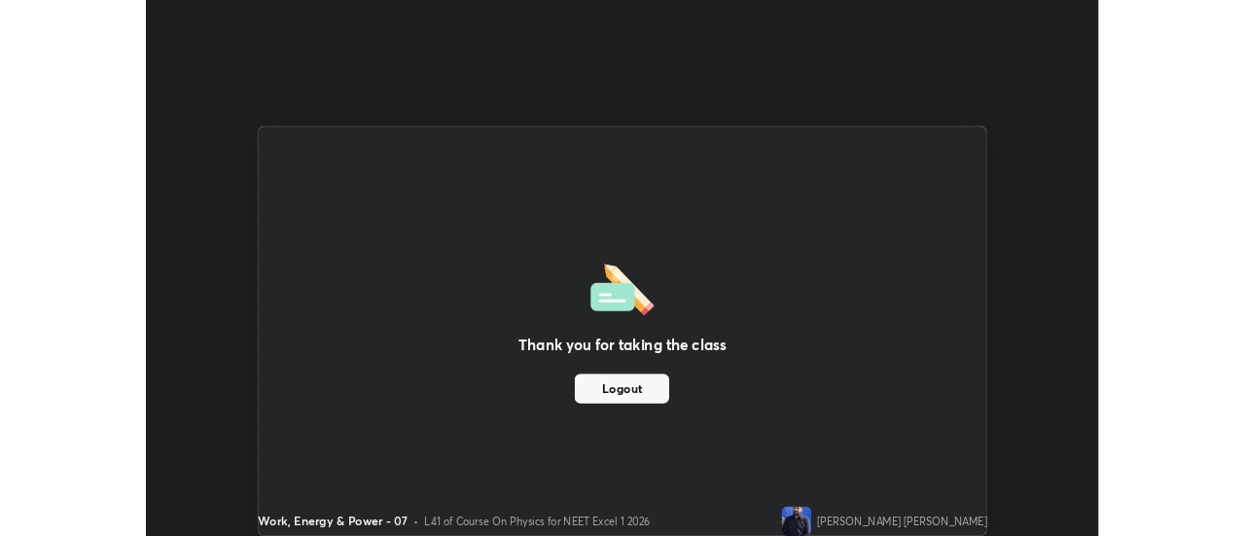
scroll to position [96766, 96056]
